Goal: Transaction & Acquisition: Download file/media

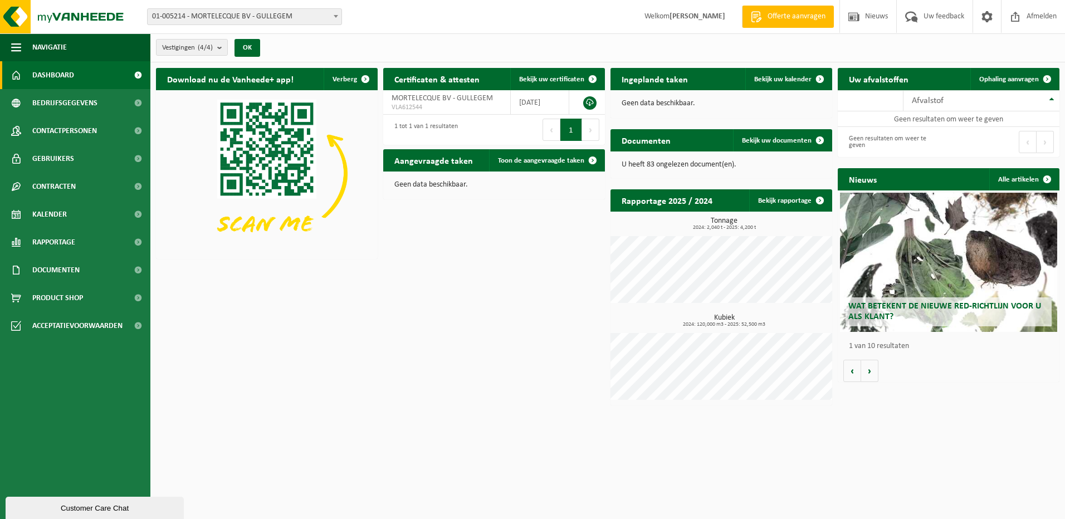
click at [252, 19] on span "01-005214 - MORTELECQUE BV - GULLEGEM" at bounding box center [245, 17] width 194 height 16
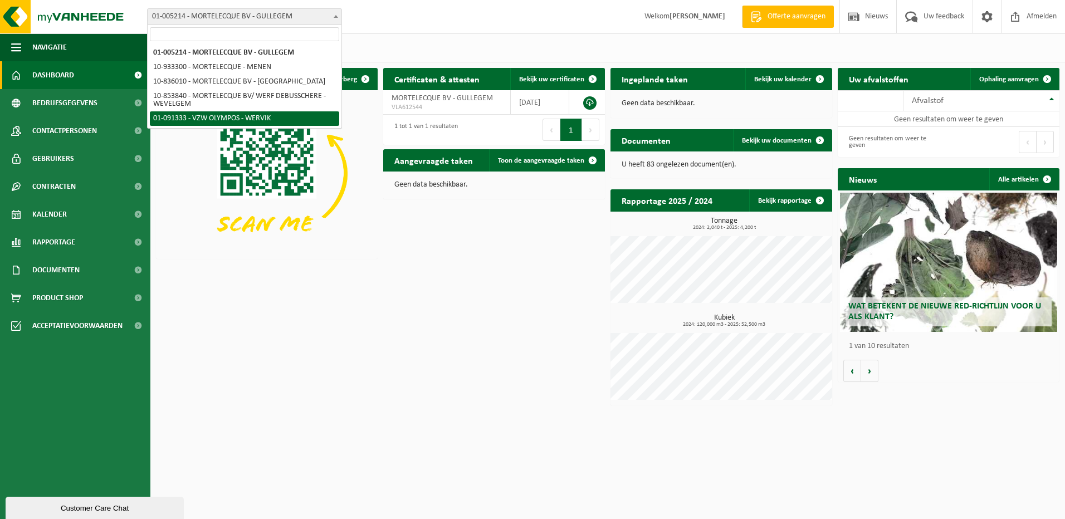
select select "21525"
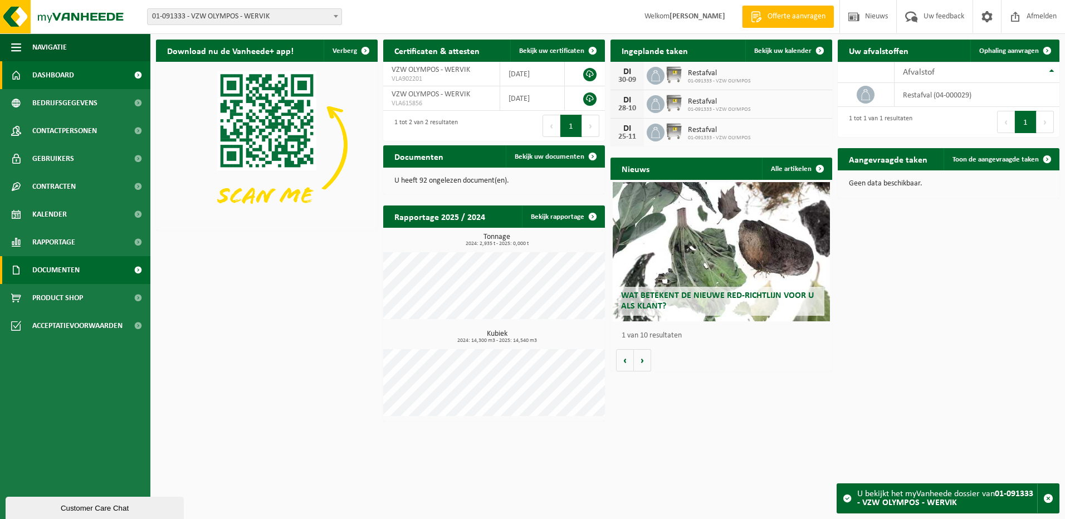
click at [71, 271] on span "Documenten" at bounding box center [55, 270] width 47 height 28
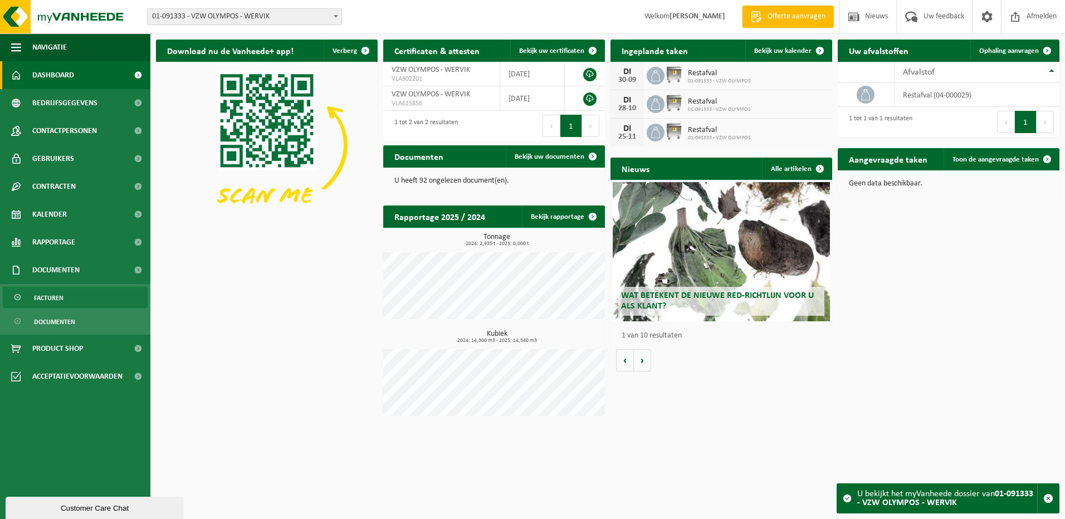
click at [63, 295] on span "Facturen" at bounding box center [49, 297] width 30 height 21
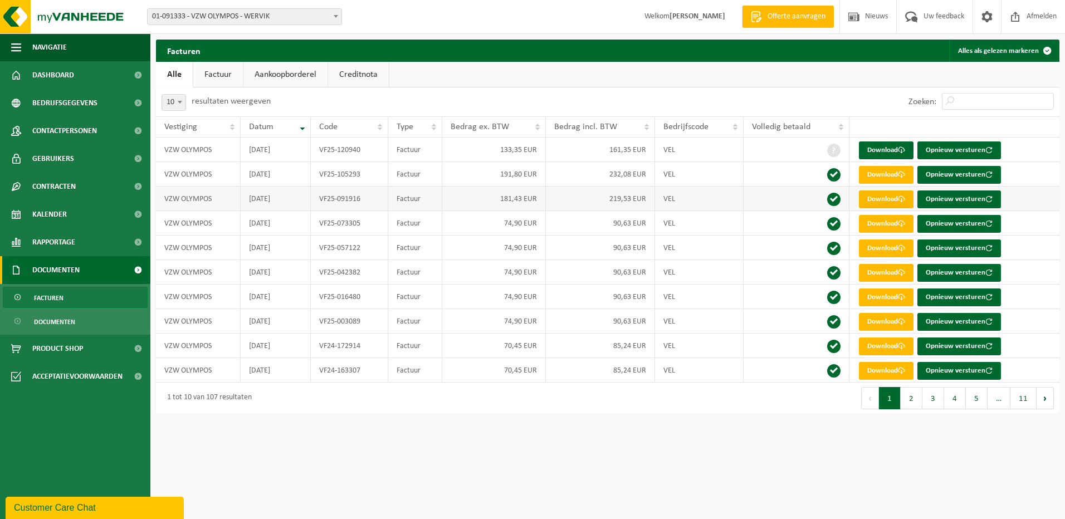
click at [893, 201] on link "Download" at bounding box center [886, 200] width 55 height 18
click at [876, 174] on link "Download" at bounding box center [886, 175] width 55 height 18
click at [887, 269] on link "Download" at bounding box center [886, 273] width 55 height 18
